Goal: Transaction & Acquisition: Purchase product/service

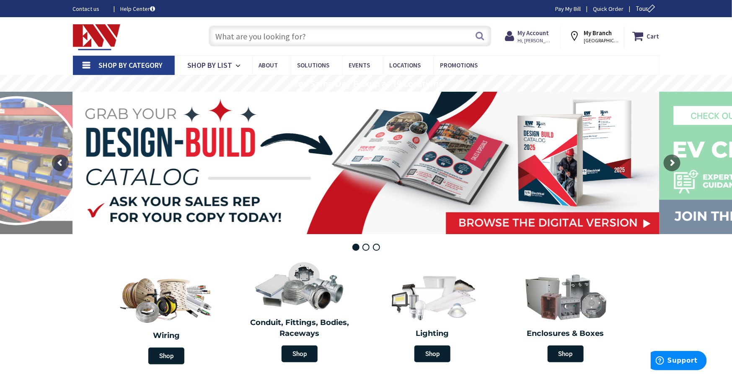
click at [301, 37] on input "text" at bounding box center [350, 36] width 283 height 21
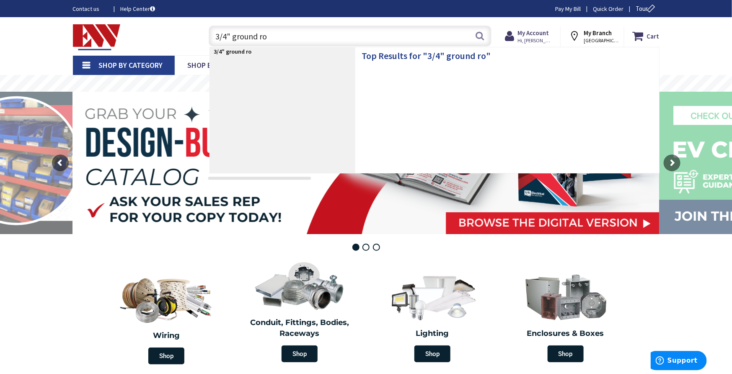
type input "3/4" ground rod"
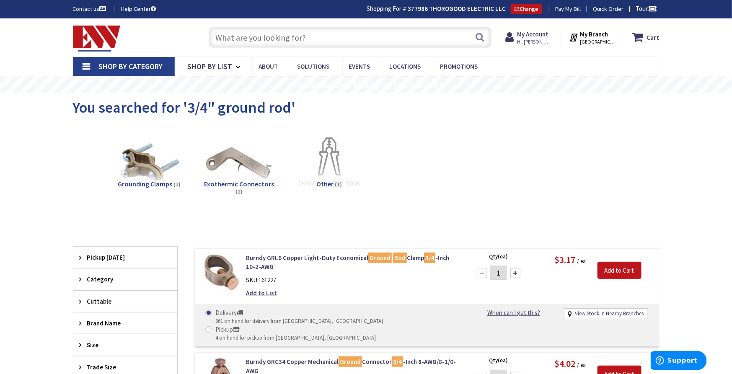
click at [325, 33] on input "text" at bounding box center [350, 37] width 283 height 21
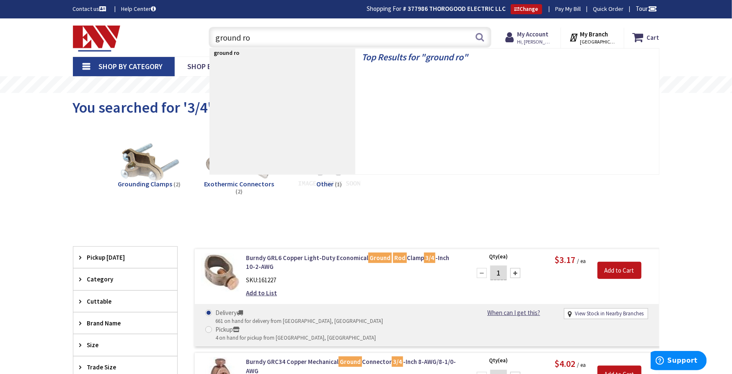
type input "ground rod"
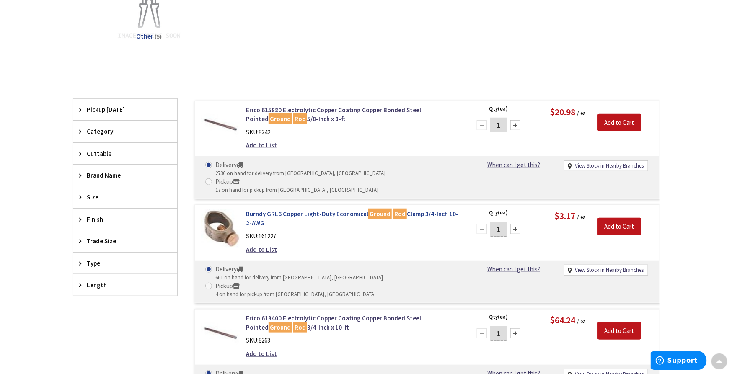
scroll to position [373, 0]
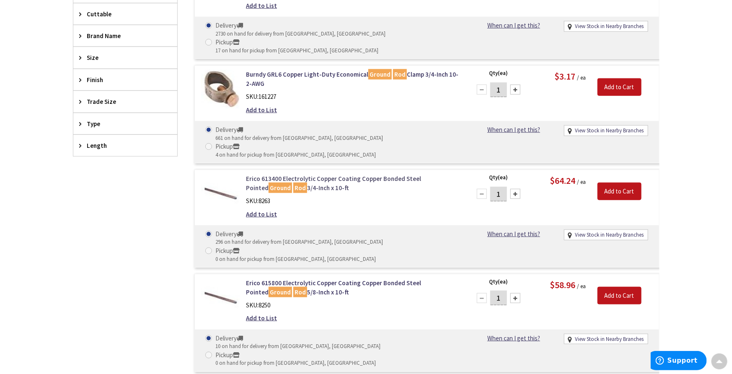
click at [301, 174] on link "Erico 613400 Electrolytic Copper Coating Copper Bonded Steel Pointed Ground Rod…" at bounding box center [352, 183] width 213 height 18
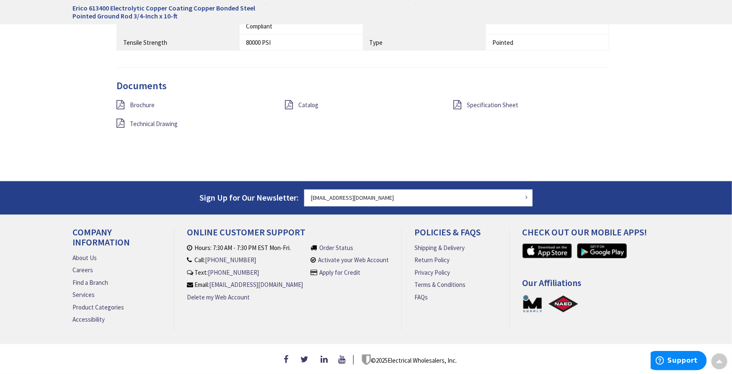
scroll to position [608, 0]
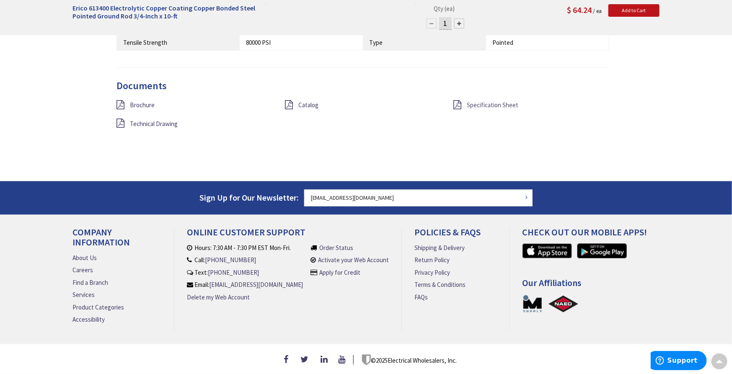
click at [493, 101] on span "Specification Sheet" at bounding box center [493, 105] width 52 height 8
